Goal: Check status: Check status

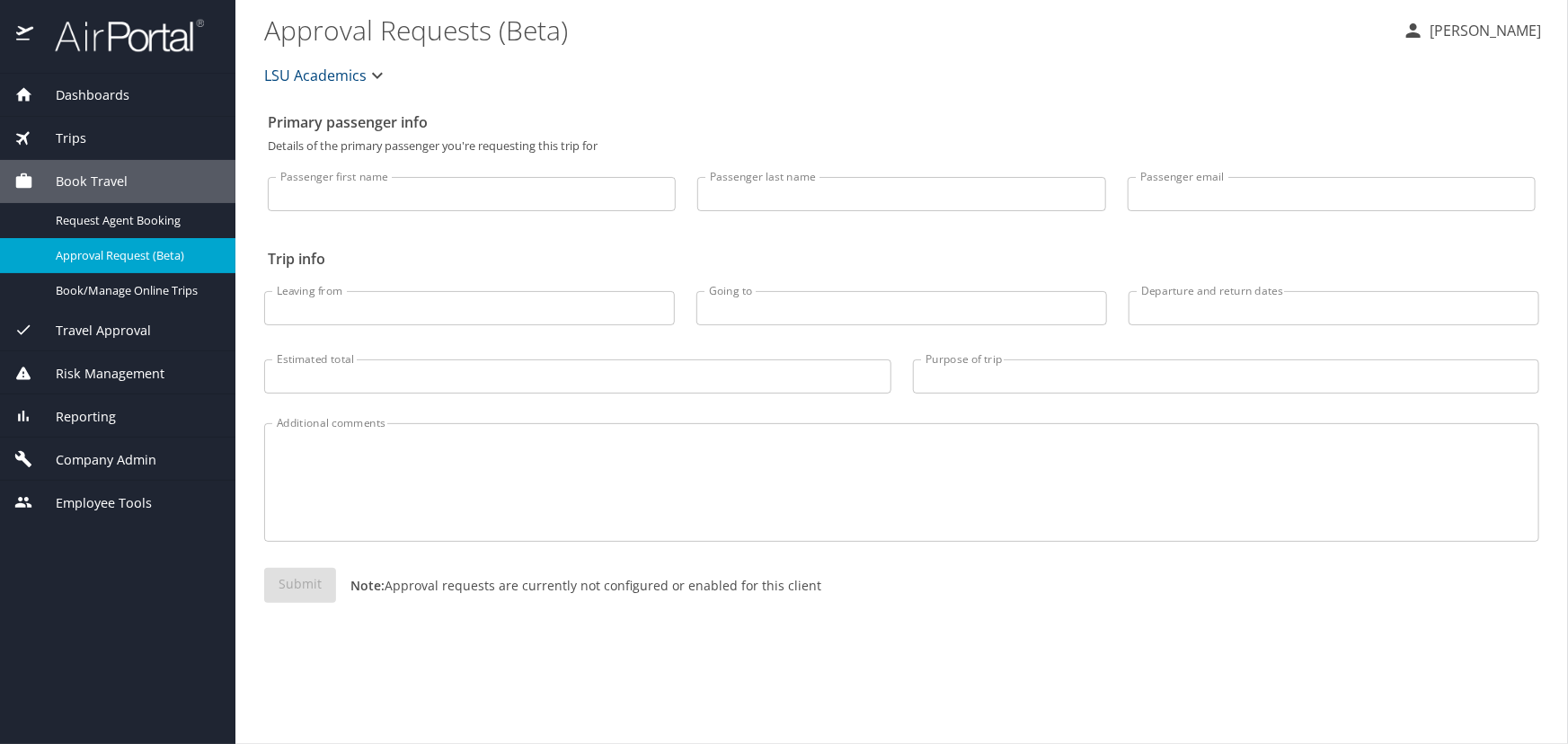
click at [74, 129] on span "Trips" at bounding box center [60, 138] width 53 height 20
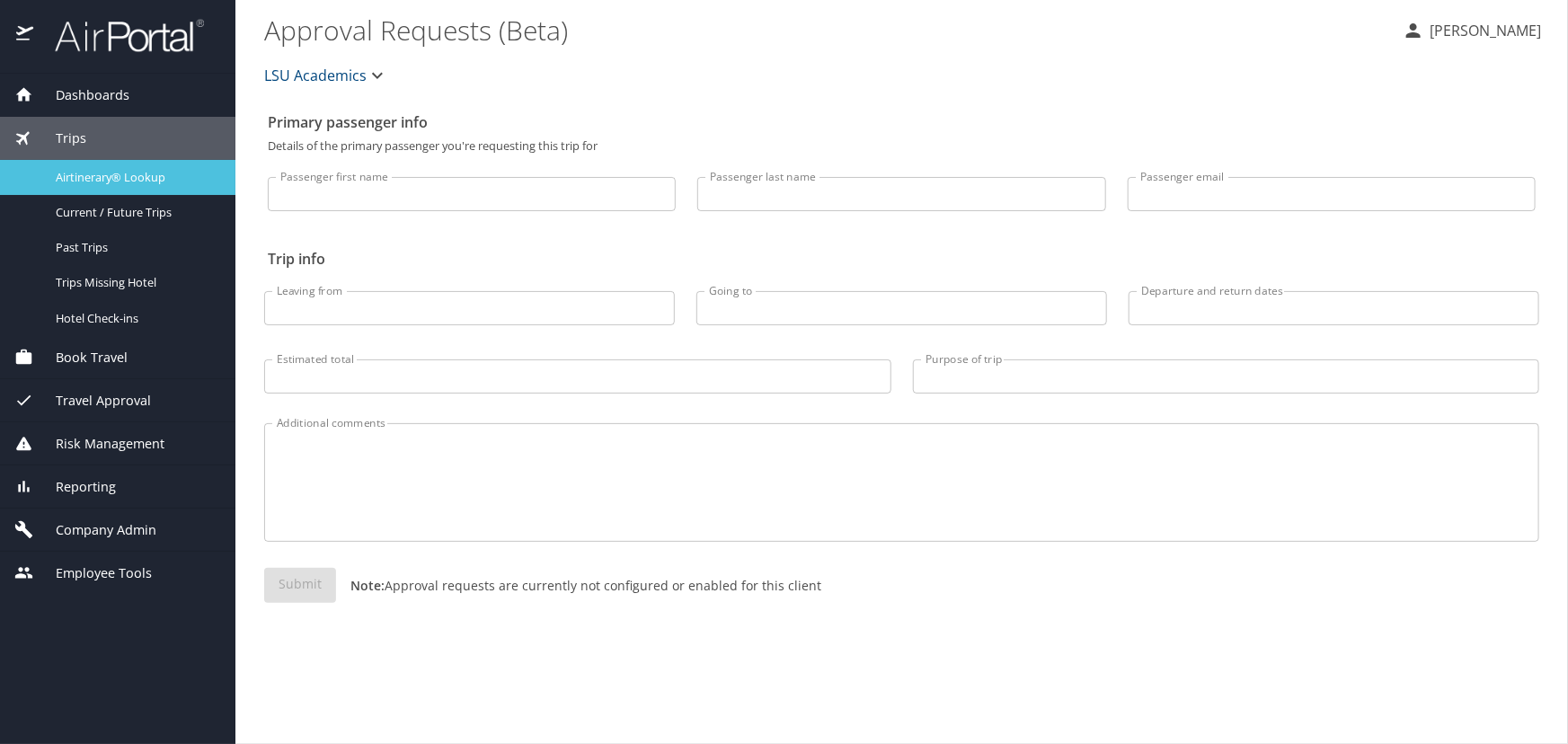
click at [158, 178] on span "Airtinerary® Lookup" at bounding box center [135, 177] width 158 height 17
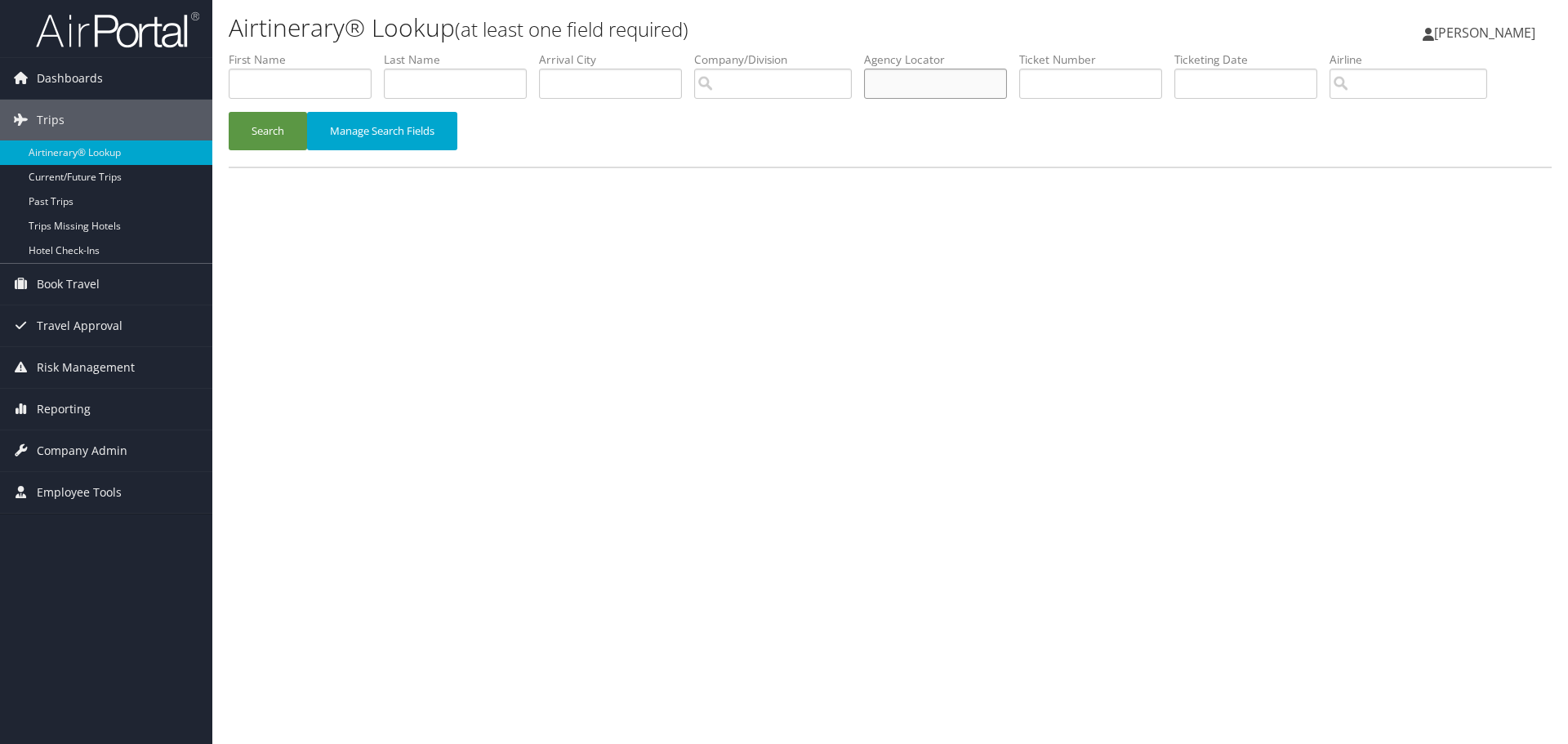
click at [936, 88] on input "text" at bounding box center [936, 83] width 143 height 30
type input "dk2n9v"
click at [229, 112] on button "Search" at bounding box center [268, 131] width 78 height 39
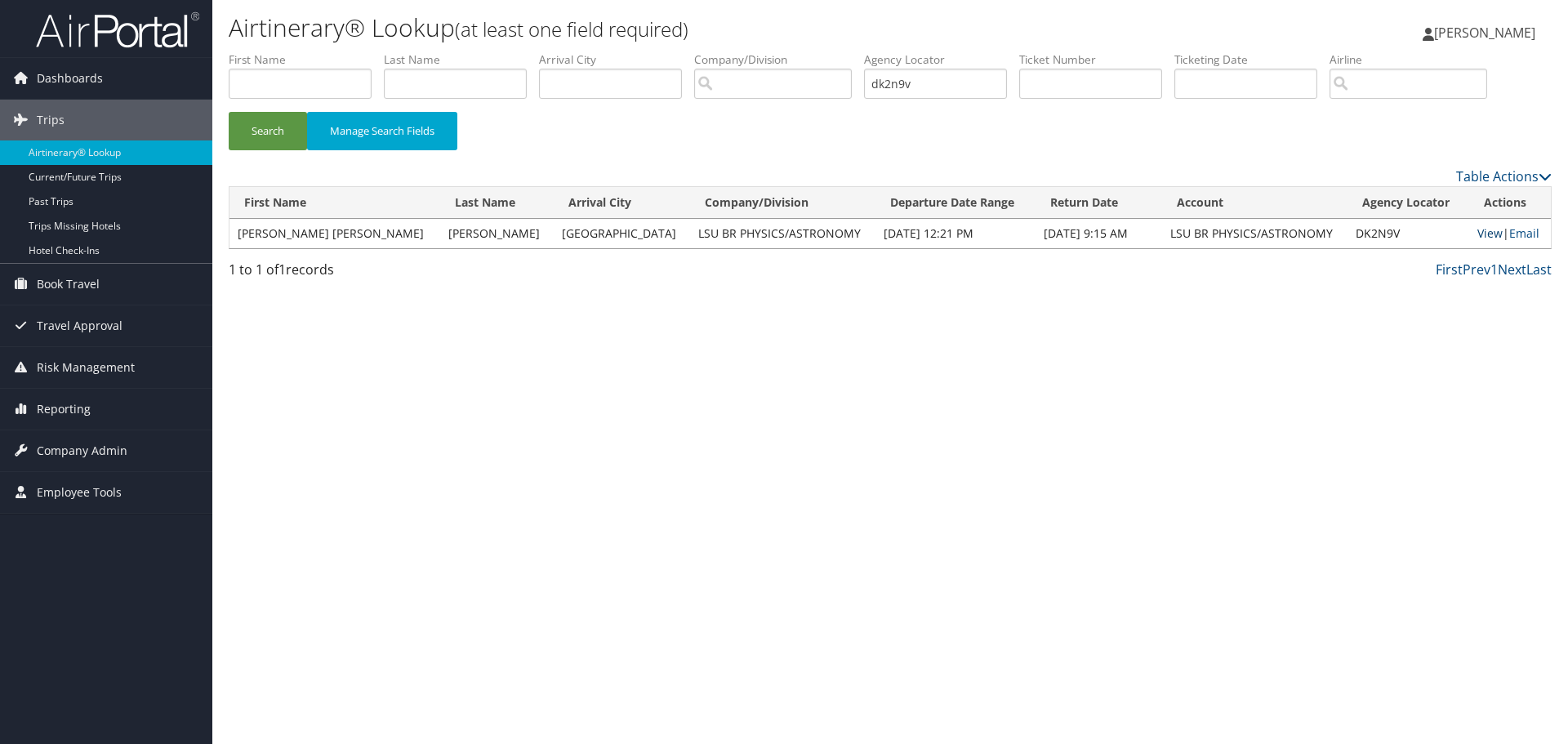
click at [1479, 231] on link "View" at bounding box center [1490, 233] width 26 height 16
